Goal: Navigation & Orientation: Find specific page/section

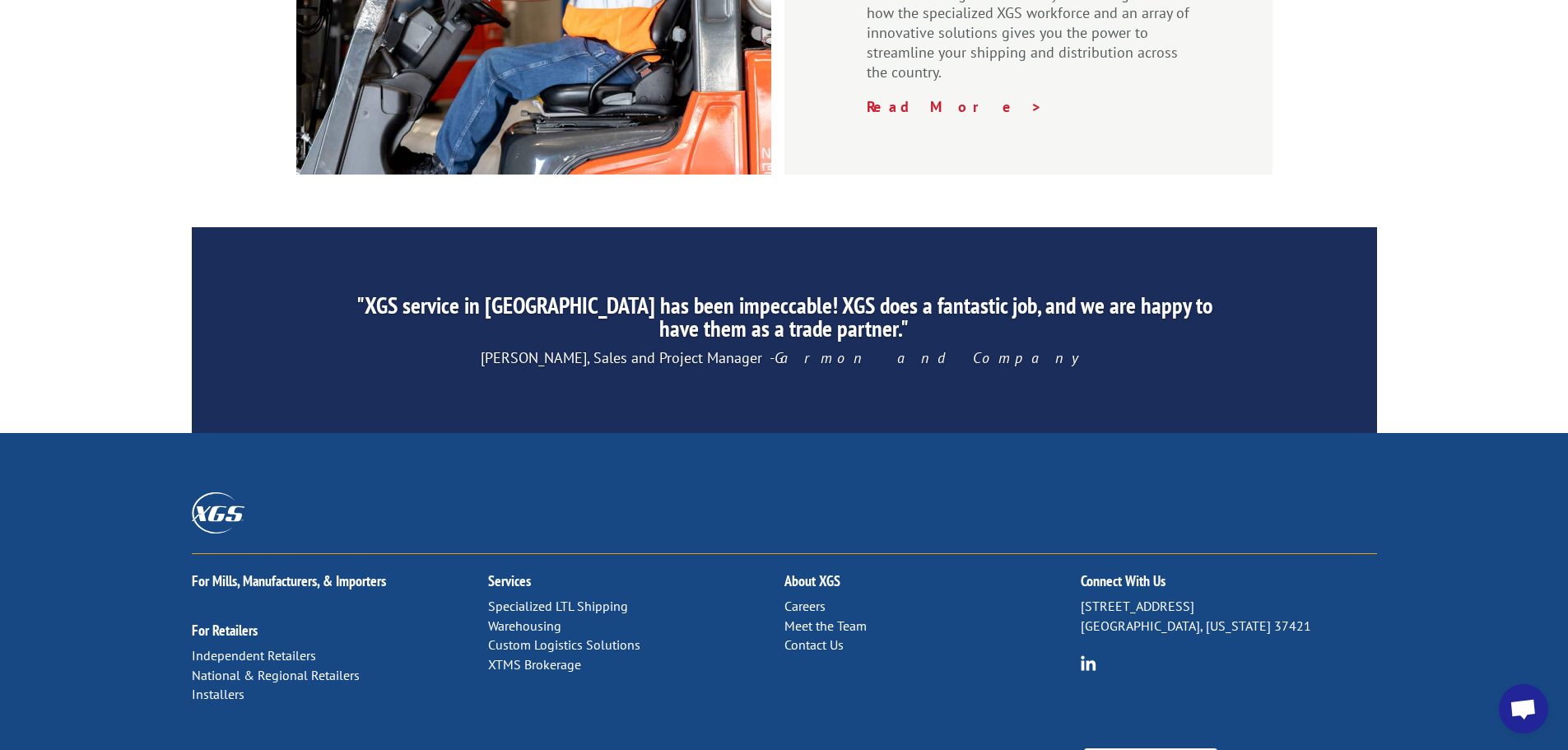
scroll to position [2508, 0]
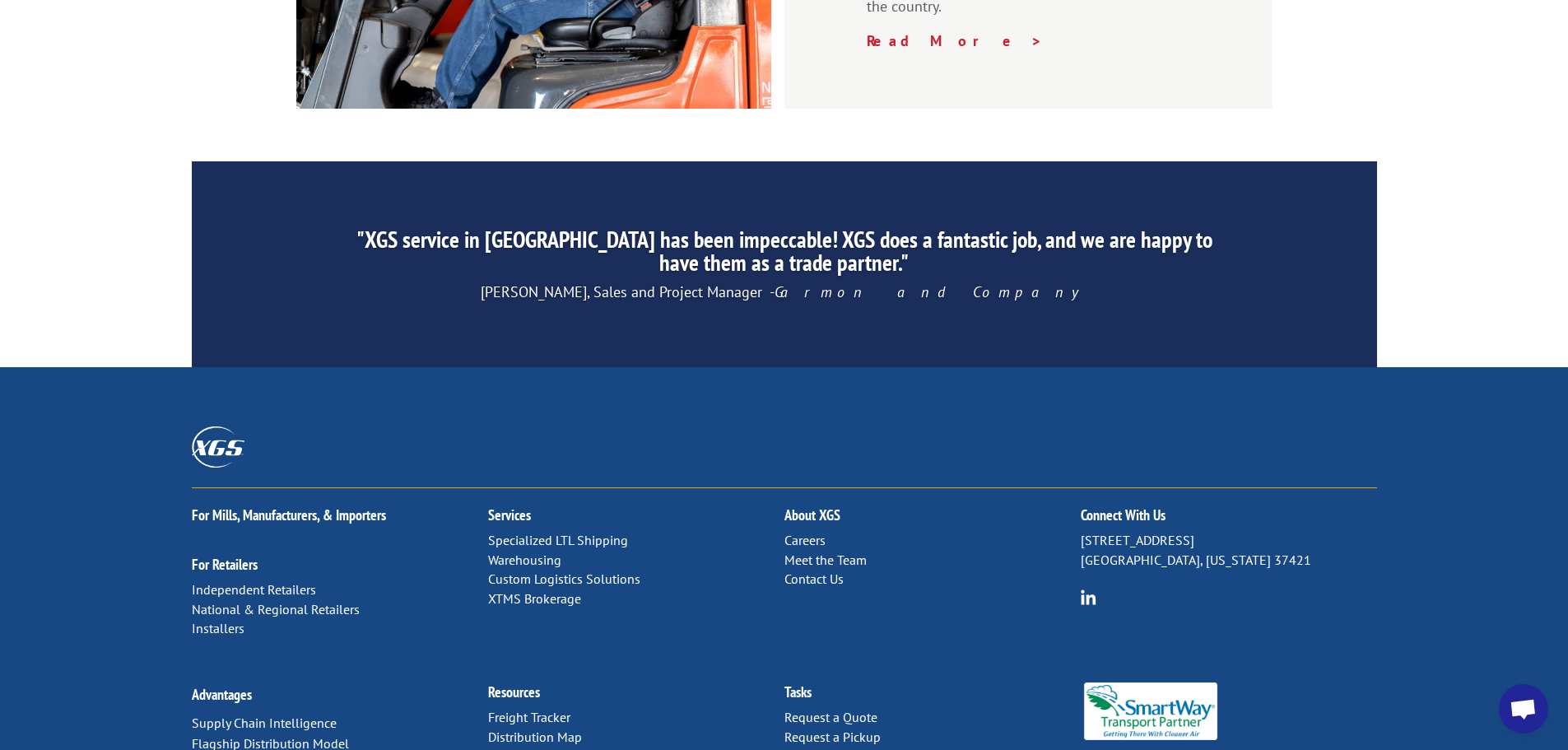
click at [542, 728] on link "Distribution Map" at bounding box center [535, 737] width 94 height 17
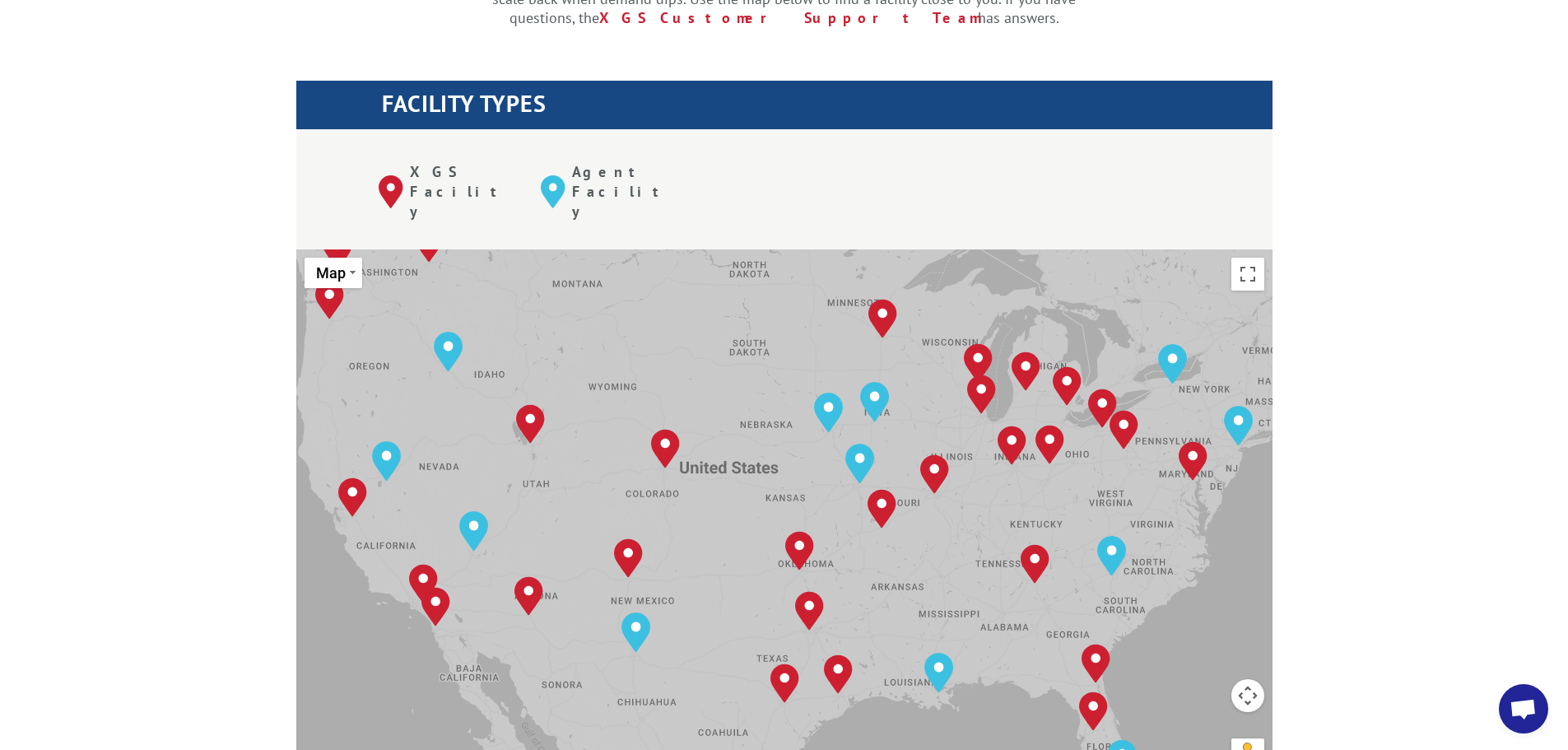
scroll to position [576, 0]
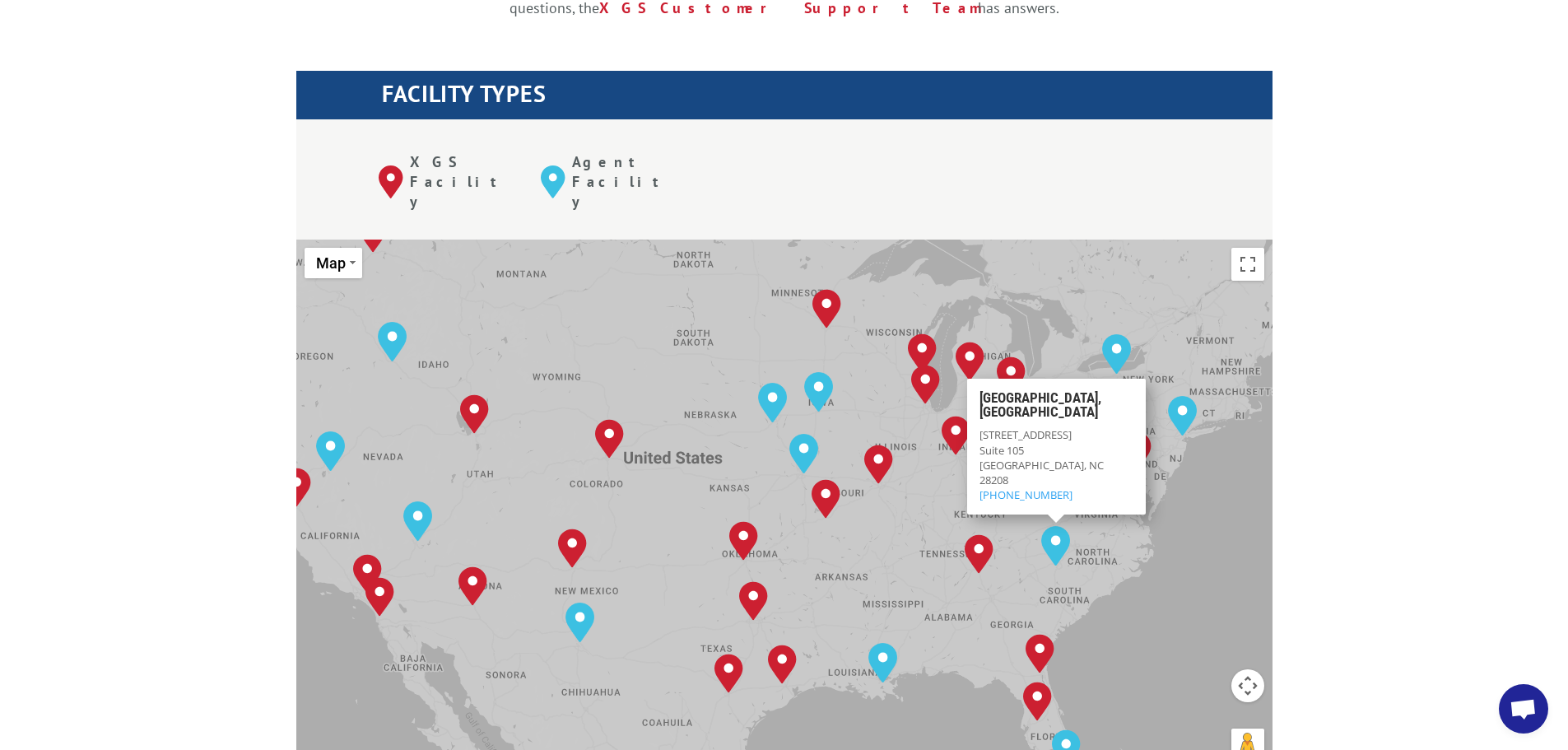
click at [1339, 326] on div "The most powerful map in the flooring industry. Our nationwide network lets you…" at bounding box center [784, 645] width 1568 height 1573
